Goal: Task Accomplishment & Management: Manage account settings

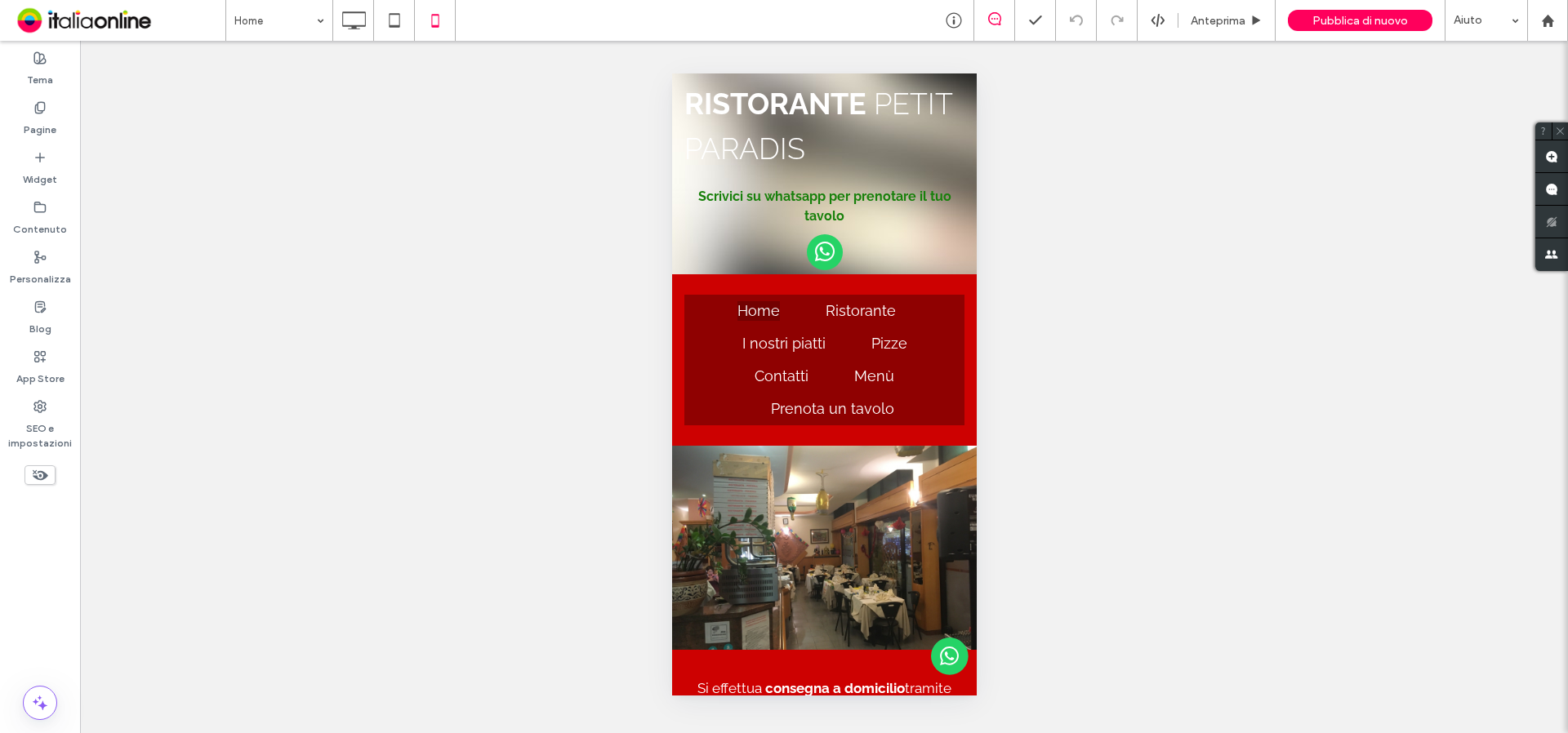
drag, startPoint x: 35, startPoint y: 107, endPoint x: 203, endPoint y: 200, distance: 192.0
click at [34, 106] on icon at bounding box center [40, 108] width 13 height 13
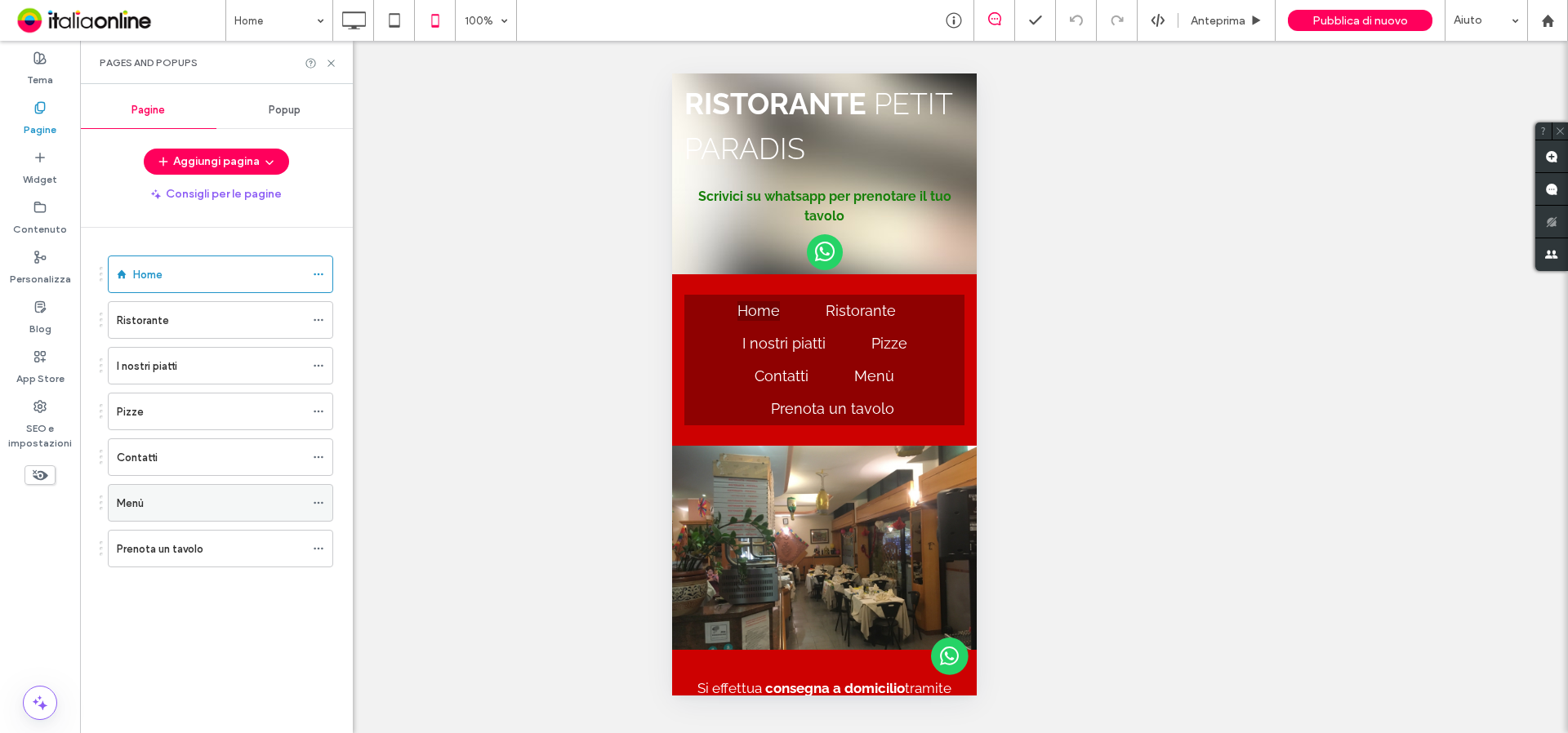
click at [161, 499] on div "Menù" at bounding box center [210, 503] width 188 height 17
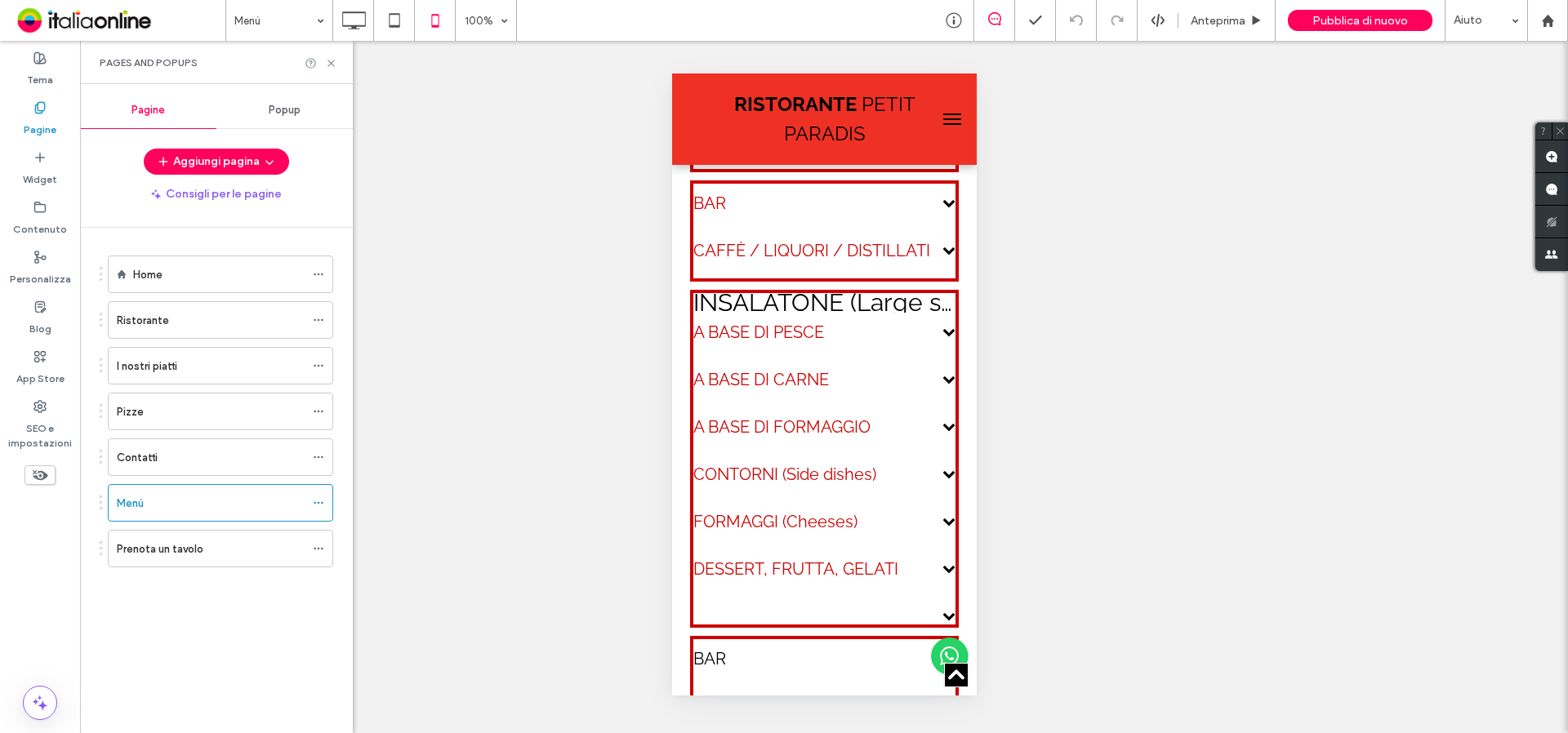
scroll to position [2285, 0]
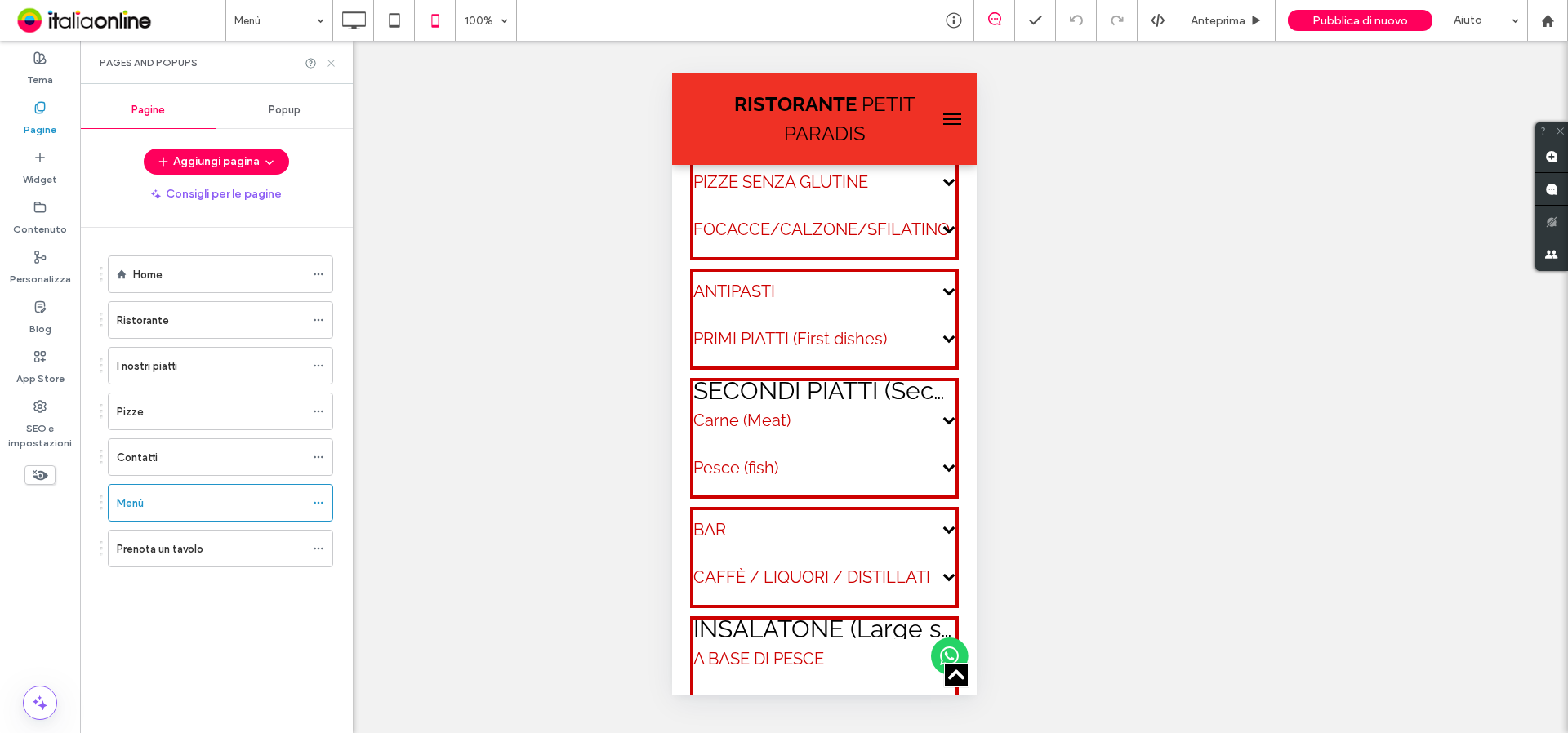
click at [334, 66] on use at bounding box center [331, 63] width 7 height 7
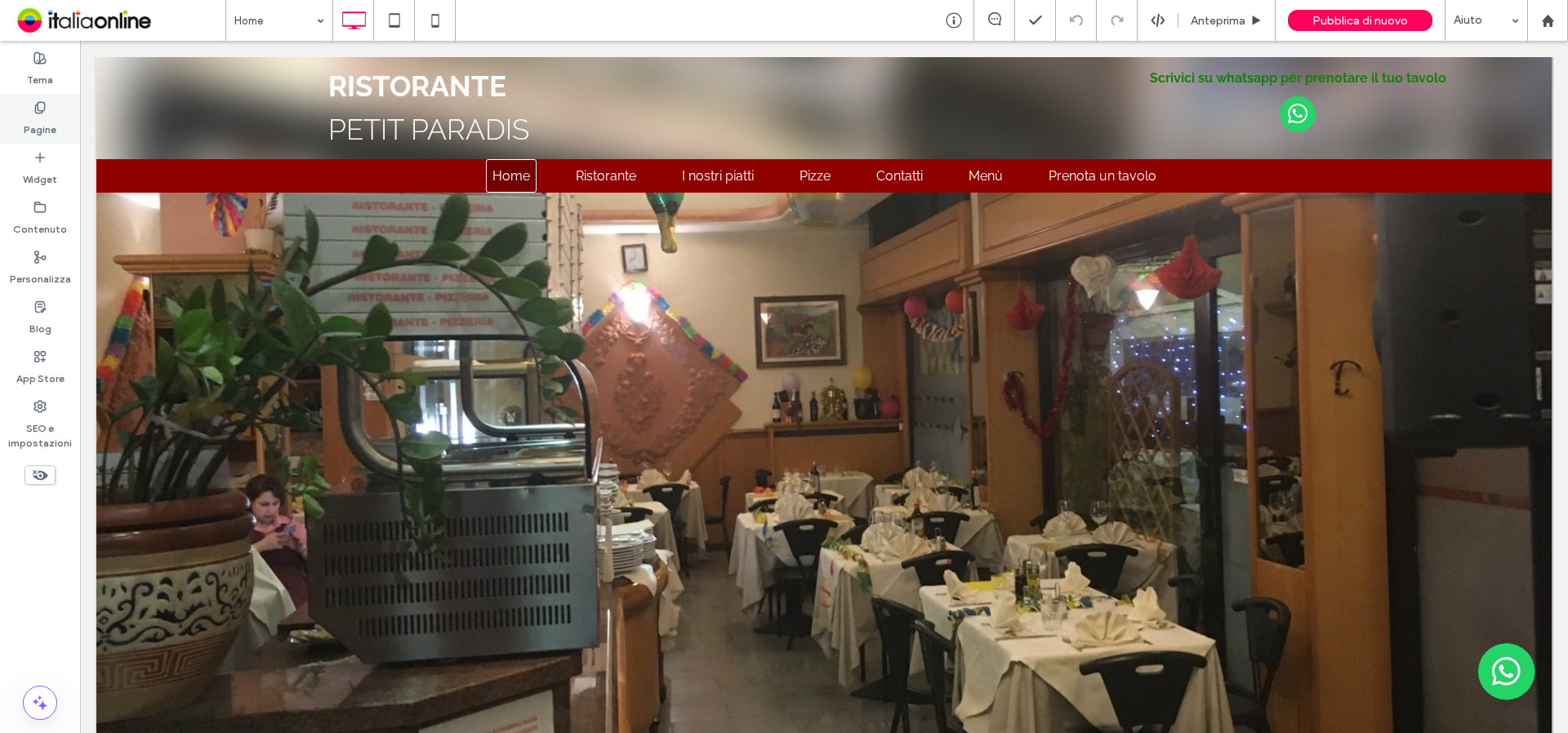
drag, startPoint x: 34, startPoint y: 122, endPoint x: 59, endPoint y: 152, distance: 39.1
click at [34, 122] on label "Pagine" at bounding box center [40, 126] width 33 height 23
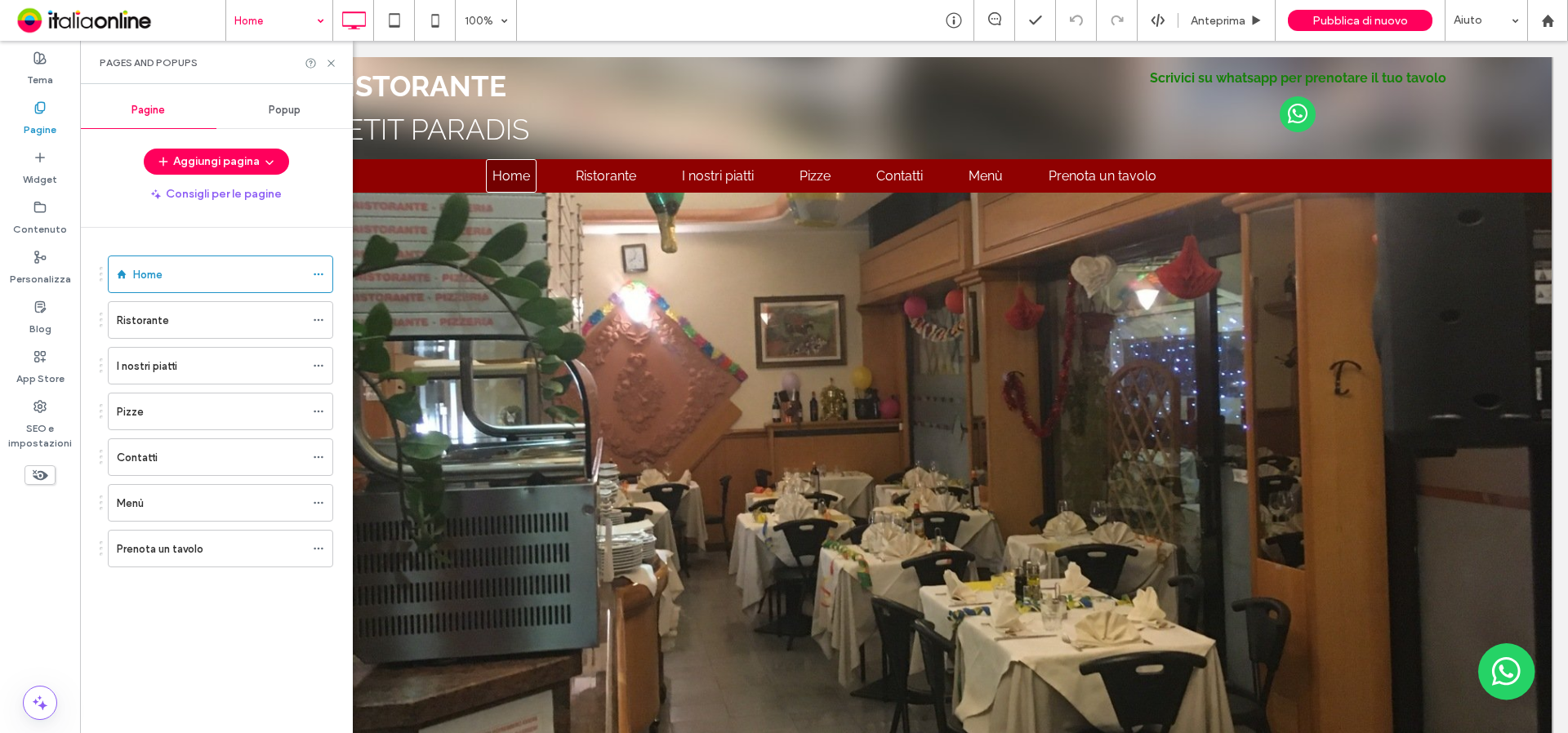
drag, startPoint x: 331, startPoint y: 62, endPoint x: 314, endPoint y: 31, distance: 35.4
click at [331, 62] on use at bounding box center [331, 63] width 7 height 7
